Goal: Task Accomplishment & Management: Use online tool/utility

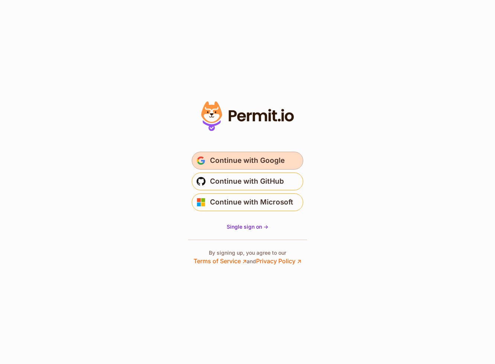
click at [253, 165] on span "Continue with Google" at bounding box center [247, 161] width 75 height 12
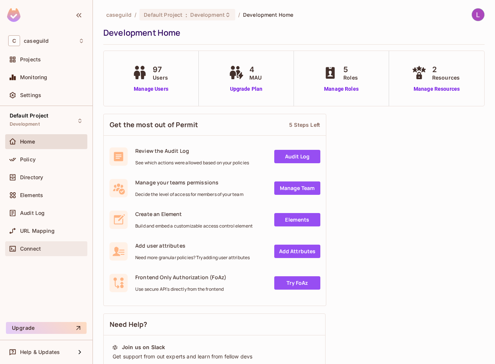
click at [38, 247] on span "Connect" at bounding box center [30, 249] width 21 height 6
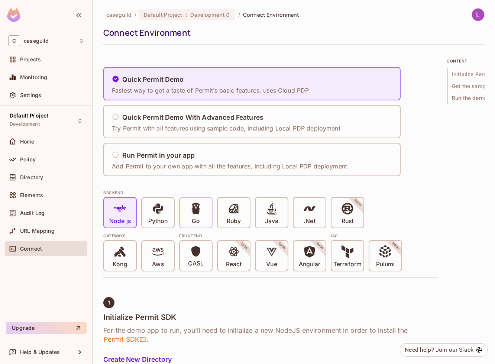
click at [204, 215] on div "Go" at bounding box center [196, 213] width 32 height 30
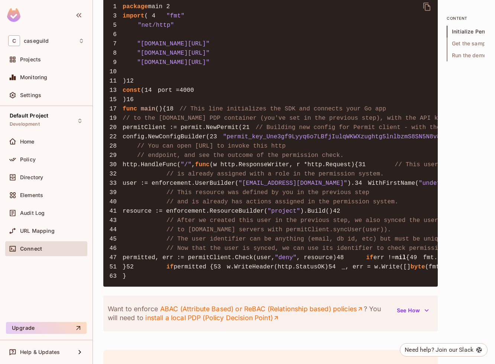
scroll to position [686, 0]
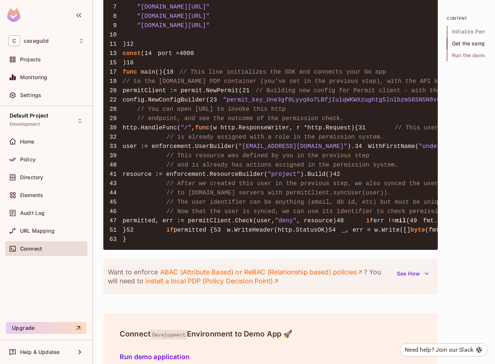
drag, startPoint x: 275, startPoint y: 174, endPoint x: 167, endPoint y: 176, distance: 108.5
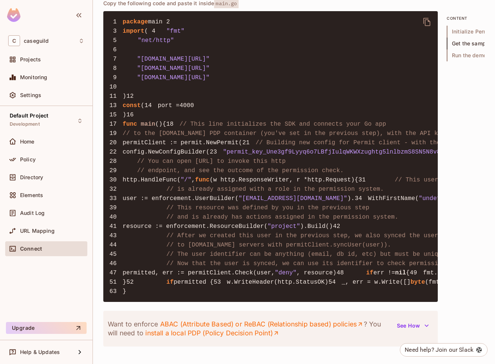
scroll to position [628, 0]
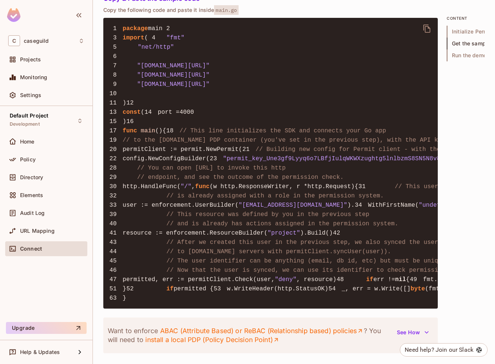
click at [189, 218] on pre "1 package main 2 3 import ( 4 "fmt" 5 "net/http" 6 7 "[DOMAIN_NAME][URL]" 8 "[D…" at bounding box center [270, 163] width 334 height 291
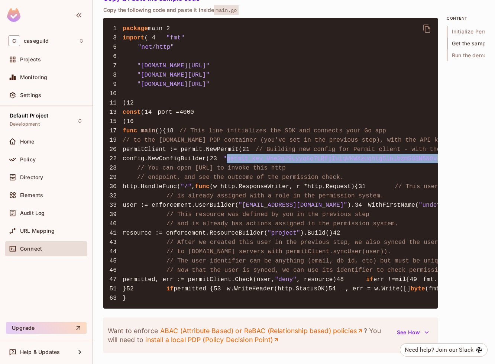
click at [189, 218] on pre "1 package main 2 3 import ( 4 "fmt" 5 "net/http" 6 7 "[DOMAIN_NAME][URL]" 8 "[D…" at bounding box center [270, 163] width 334 height 291
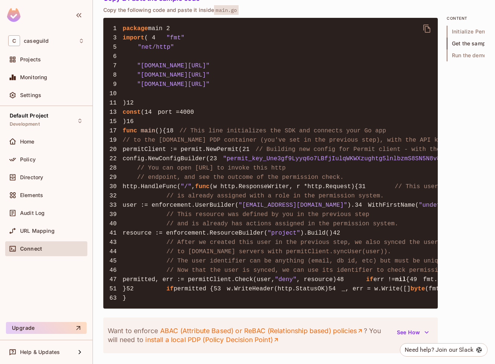
copy code "NewConfigBuilder"
click at [256, 153] on span "// Building new config for Permit client - with the api key and the PDP url" at bounding box center [392, 149] width 272 height 7
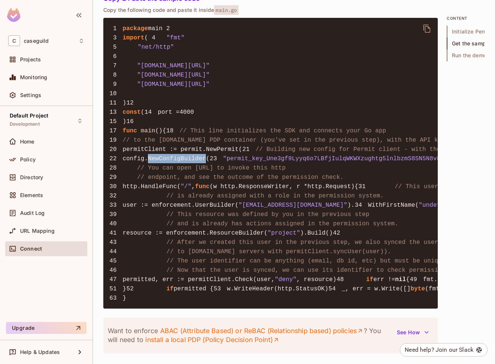
copy code "NewConfigBuilder"
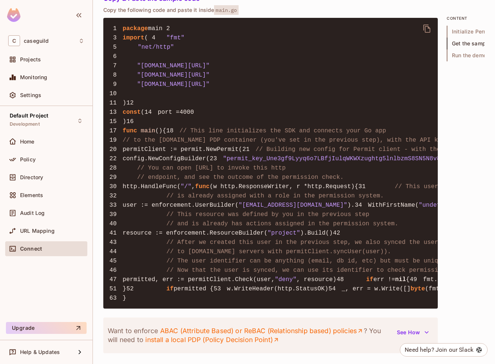
copy span "WithPdpUrl"
click at [47, 354] on span "Help & Updates" at bounding box center [40, 352] width 40 height 6
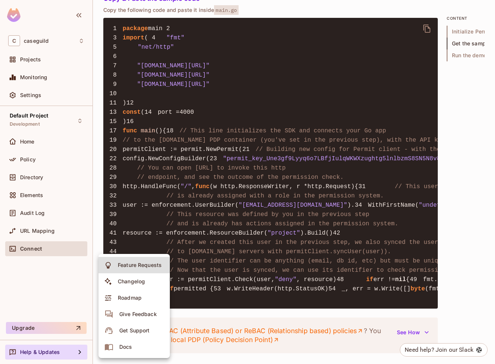
click at [72, 292] on div at bounding box center [247, 182] width 495 height 364
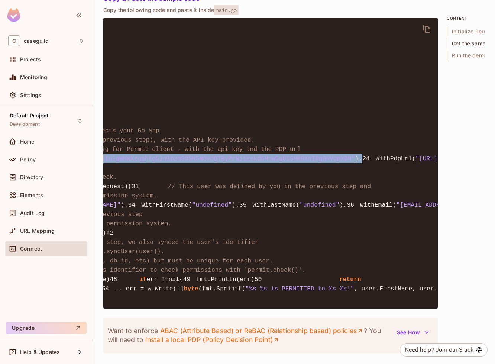
scroll to position [0, 230]
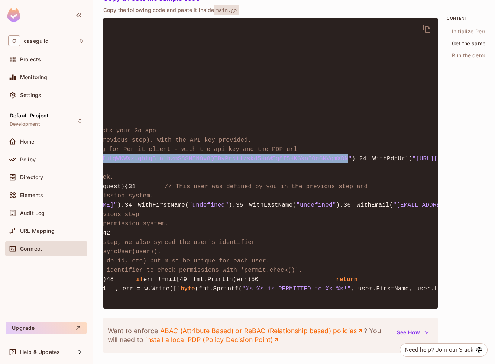
drag, startPoint x: 125, startPoint y: 222, endPoint x: 249, endPoint y: 221, distance: 123.4
click at [249, 162] on span ""permit_key_Une3gf9Lyyq6o7LBfjIulqWKWXzughtg5lnlbzmS8SN5N8v8QTByPrNi1zskd5HnW5q…" at bounding box center [172, 158] width 359 height 7
copy span "permit_key_Une3gf9Lyyq6o7LBfjIulqWKWXzughtg5lnlbzmS8SN5N8v8QTByPrNi1zskd5HnW5q8…"
click at [249, 162] on span ""permit_key_Une3gf9Lyyq6o7LBfjIulqWKWXzughtg5lnlbzmS8SN5N8v8QTByPrNi1zskd5HnW5q…" at bounding box center [172, 158] width 359 height 7
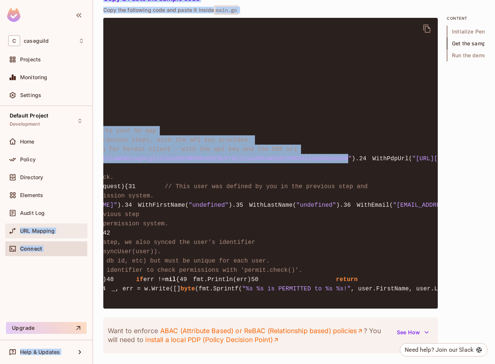
scroll to position [0, 0]
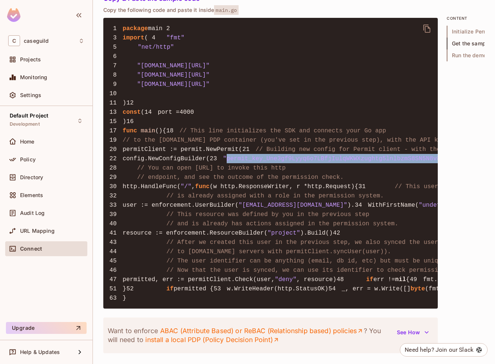
drag, startPoint x: 248, startPoint y: 221, endPoint x: 127, endPoint y: 225, distance: 121.2
click at [223, 162] on span ""permit_key_Une3gf9Lyyq6o7LBfjIulqWKWXzughtg5lnlbzmS8SN5N8v8QTByPrNi1zskd5HnW5q…" at bounding box center [402, 158] width 359 height 7
copy span "permit_key_Une3gf9Lyyq6o7LBfjIulqWKWXzughtg5lnlbzmS8SN5N8v8QTByPrNi1zskd5HnW5q8…"
